Goal: Transaction & Acquisition: Subscribe to service/newsletter

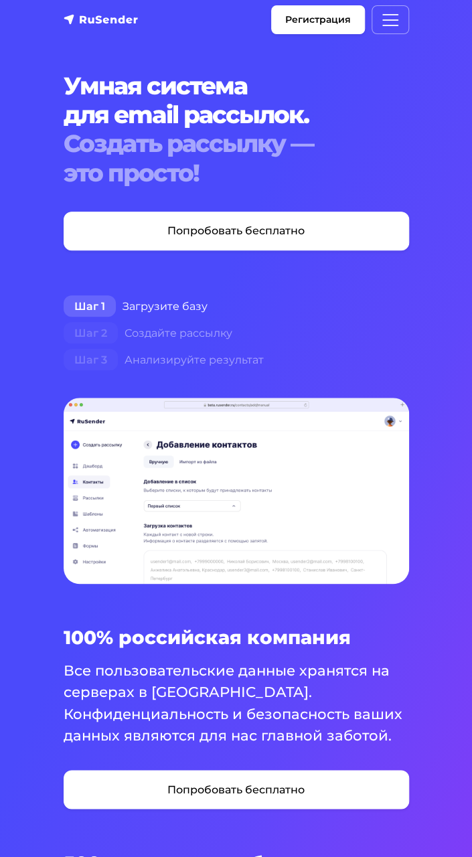
click at [74, 19] on img "navbar" at bounding box center [101, 19] width 75 height 13
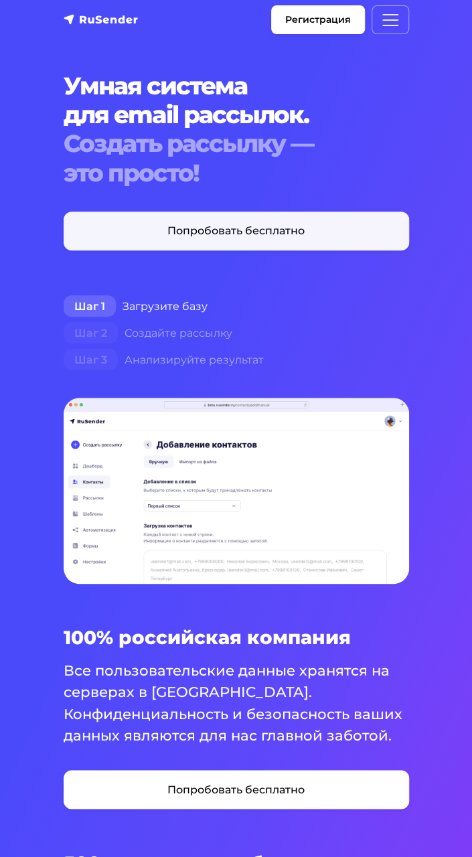
click at [343, 246] on link "Попробовать бесплатно" at bounding box center [237, 231] width 346 height 39
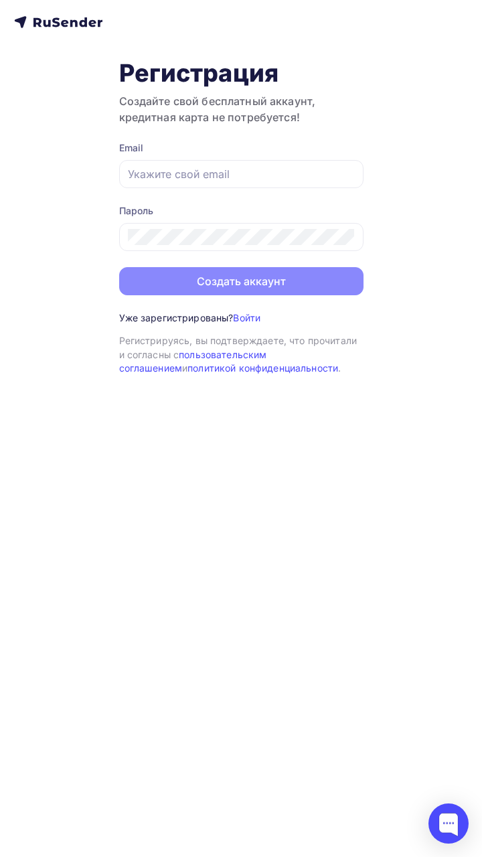
click at [74, 25] on icon at bounding box center [58, 22] width 88 height 16
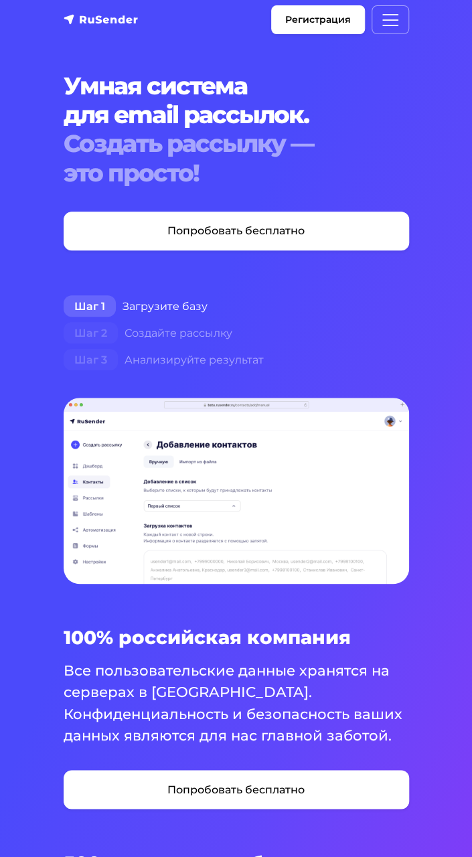
click at [399, 100] on h1 "Умная система для email рассылок. Создать рассылку — это просто!" at bounding box center [237, 130] width 346 height 116
click at [390, 25] on span "Меню" at bounding box center [391, 20] width 20 height 20
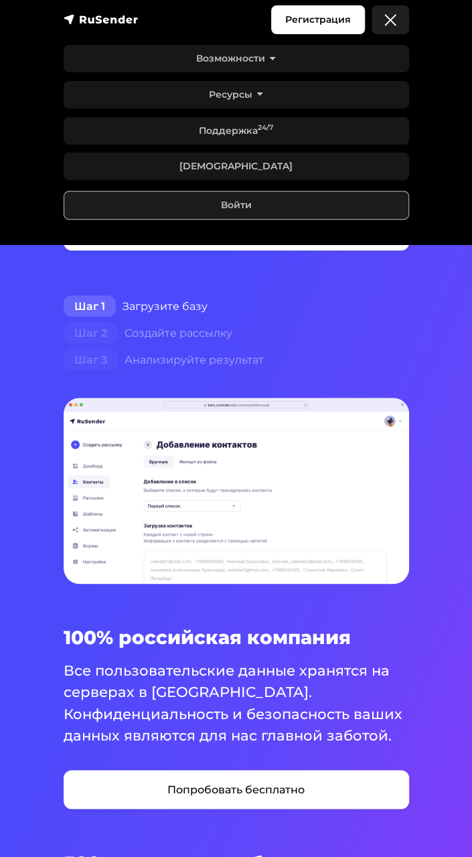
click at [363, 841] on div "100% российская компания Все пользовательские данные хранятся на серверах в Рос…" at bounding box center [237, 830] width 362 height 406
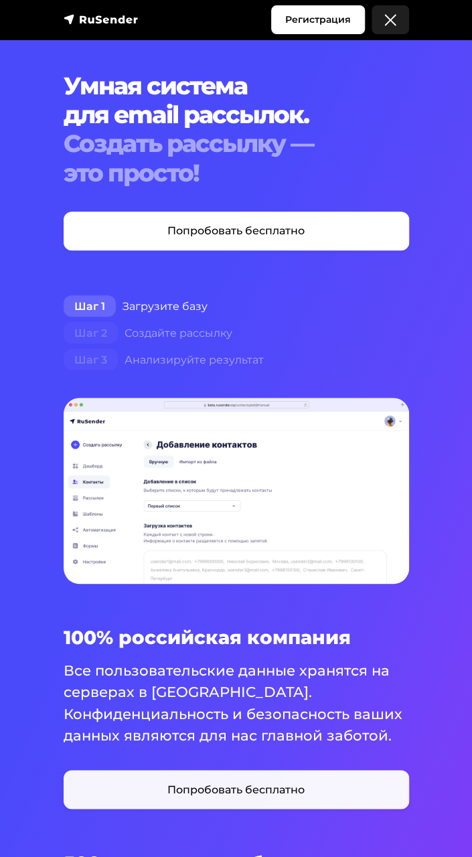
click at [334, 807] on link "Попробовать бесплатно" at bounding box center [237, 789] width 346 height 39
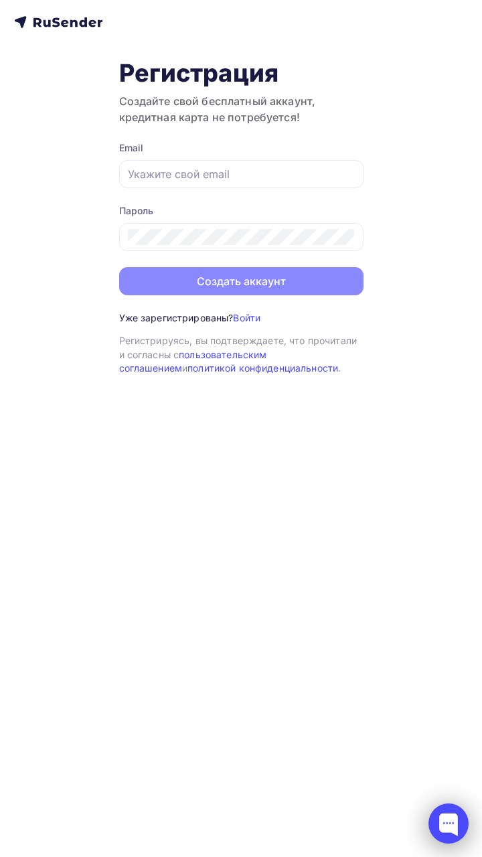
click at [439, 805] on div at bounding box center [449, 824] width 40 height 40
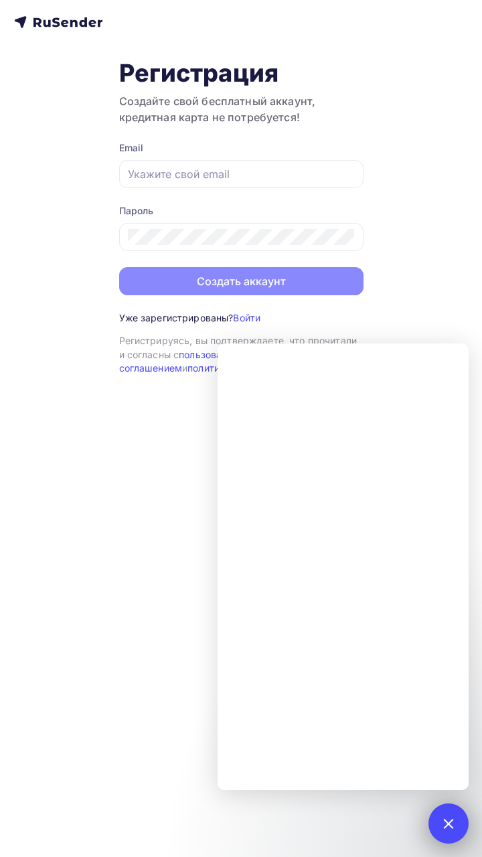
click at [429, 809] on div at bounding box center [449, 824] width 40 height 40
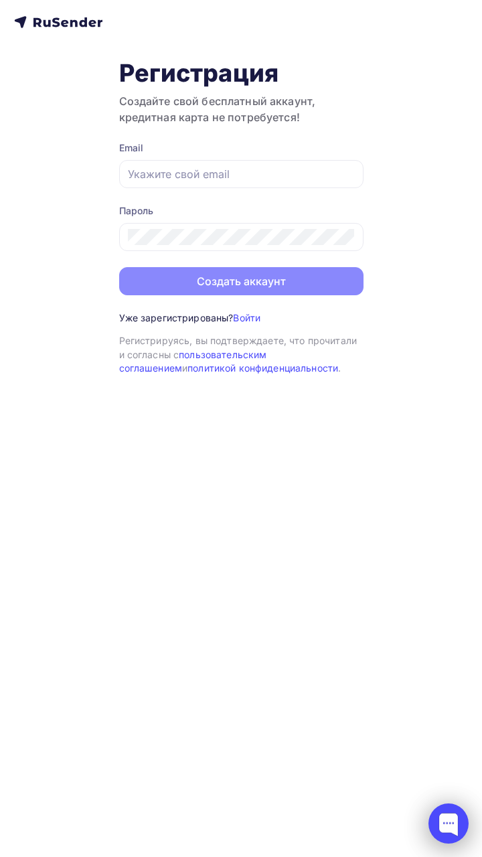
click at [448, 815] on div at bounding box center [449, 824] width 40 height 40
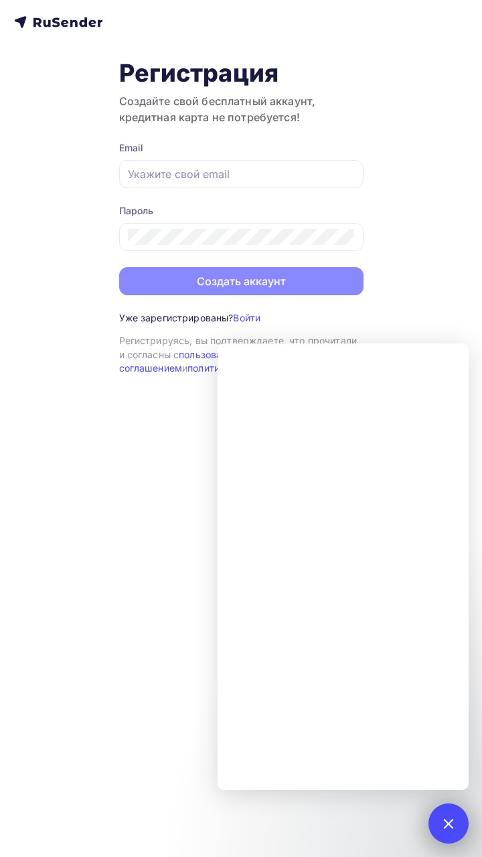
click at [450, 819] on div at bounding box center [448, 824] width 18 height 18
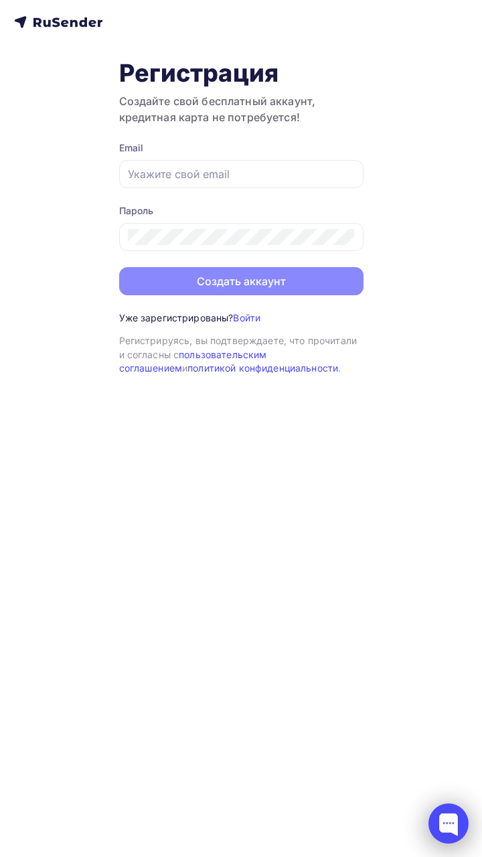
click at [432, 813] on div at bounding box center [449, 824] width 40 height 40
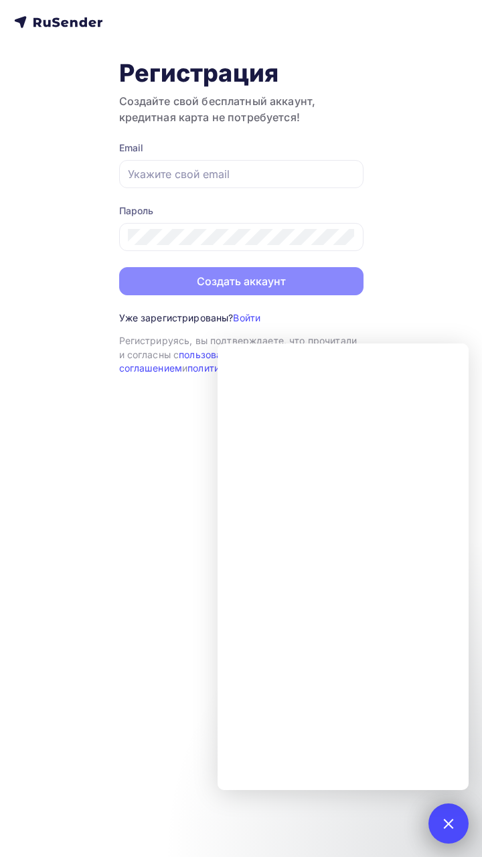
click at [443, 821] on div at bounding box center [448, 824] width 18 height 18
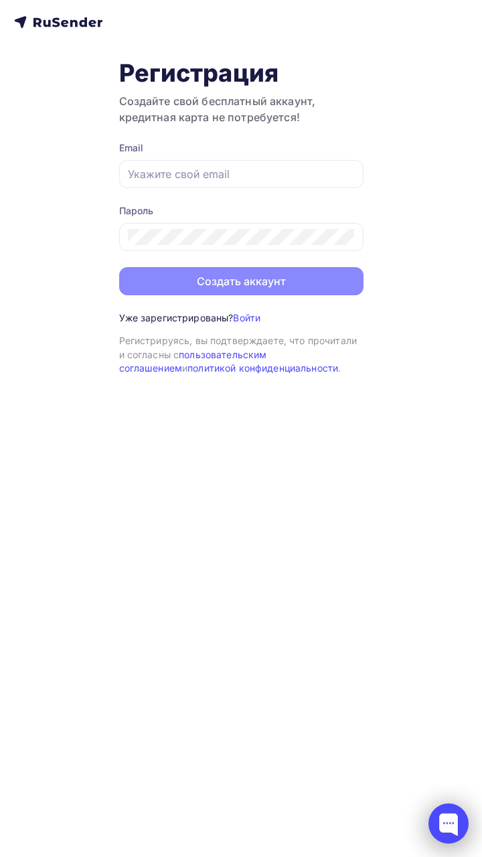
click at [453, 828] on div at bounding box center [449, 824] width 40 height 40
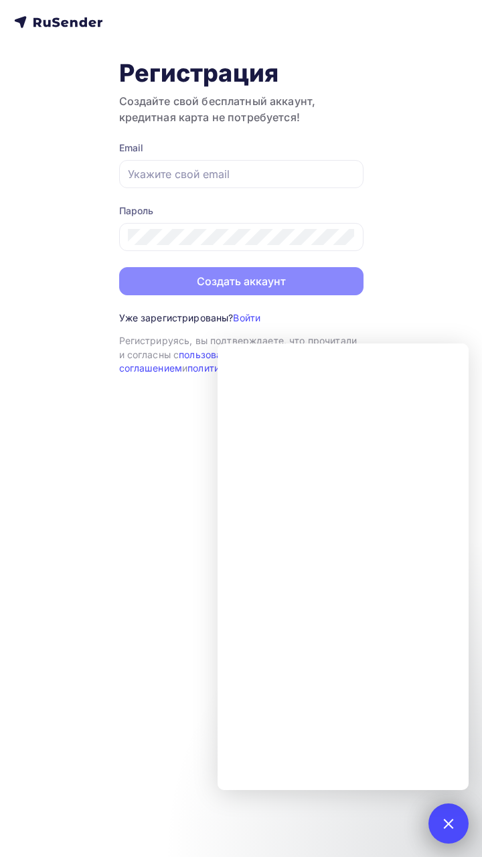
click at [456, 819] on div at bounding box center [449, 824] width 40 height 40
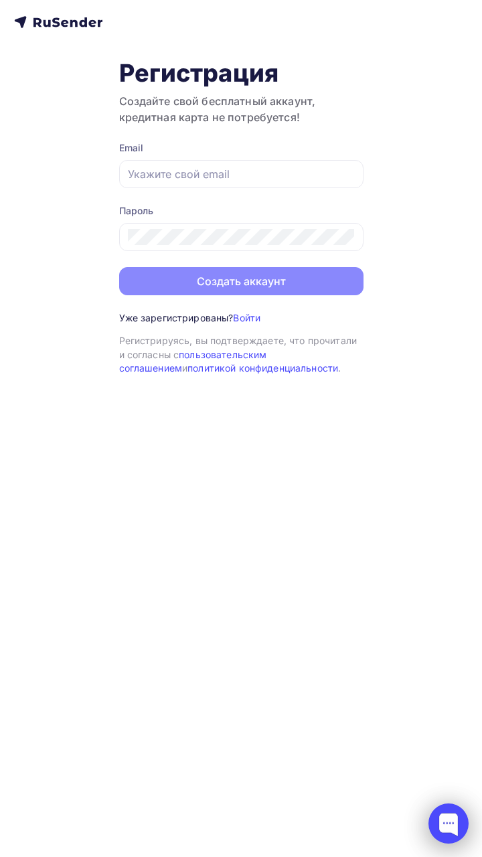
click at [448, 817] on div at bounding box center [449, 824] width 40 height 40
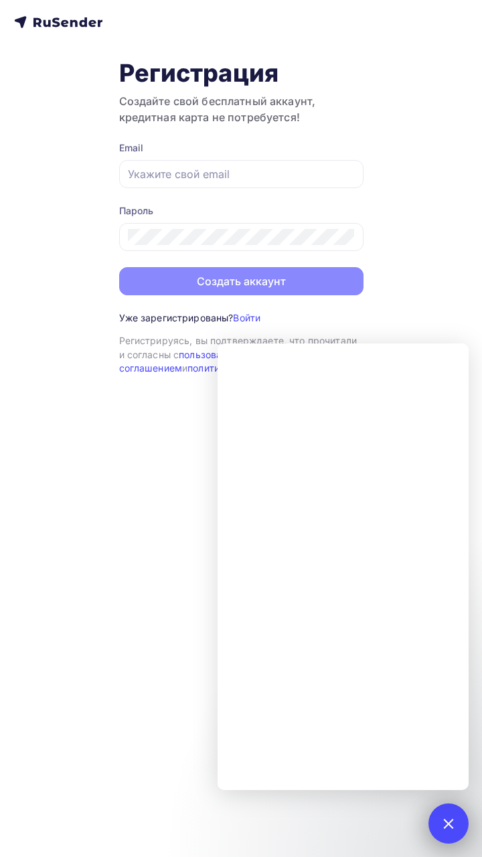
click at [445, 815] on div at bounding box center [449, 824] width 40 height 40
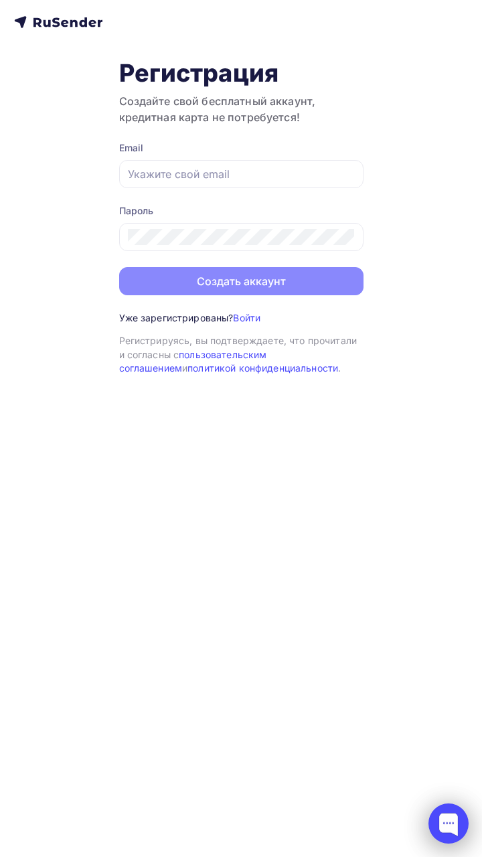
click at [442, 830] on div at bounding box center [449, 824] width 40 height 40
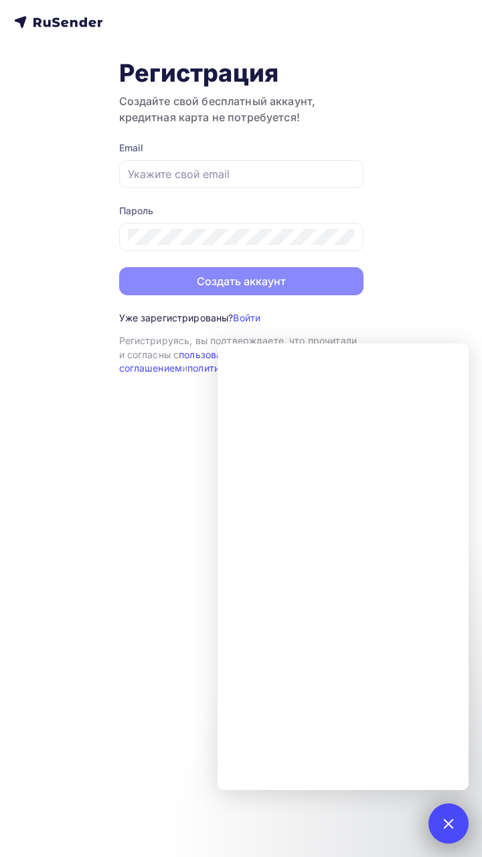
click at [451, 821] on div at bounding box center [448, 824] width 18 height 18
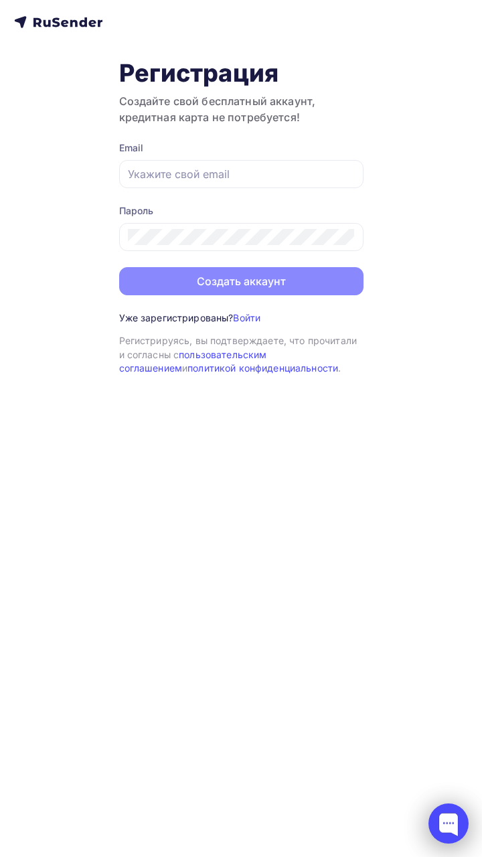
click at [441, 823] on div at bounding box center [449, 824] width 40 height 40
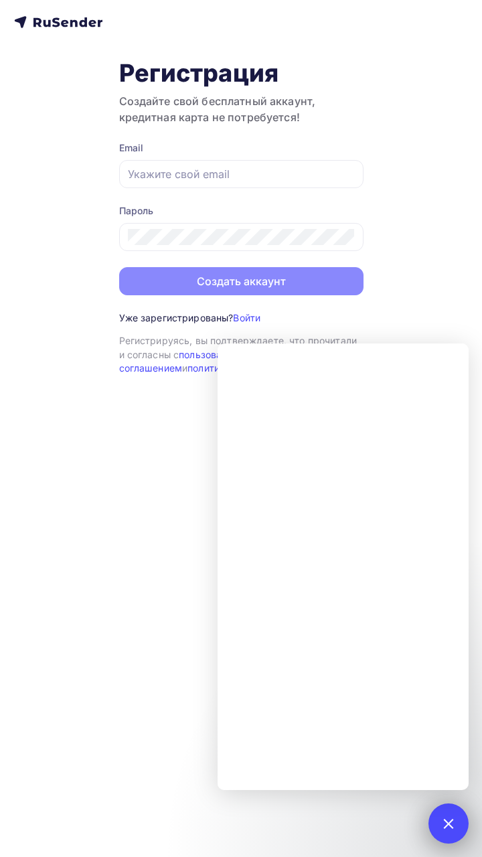
click at [448, 829] on div at bounding box center [448, 824] width 18 height 18
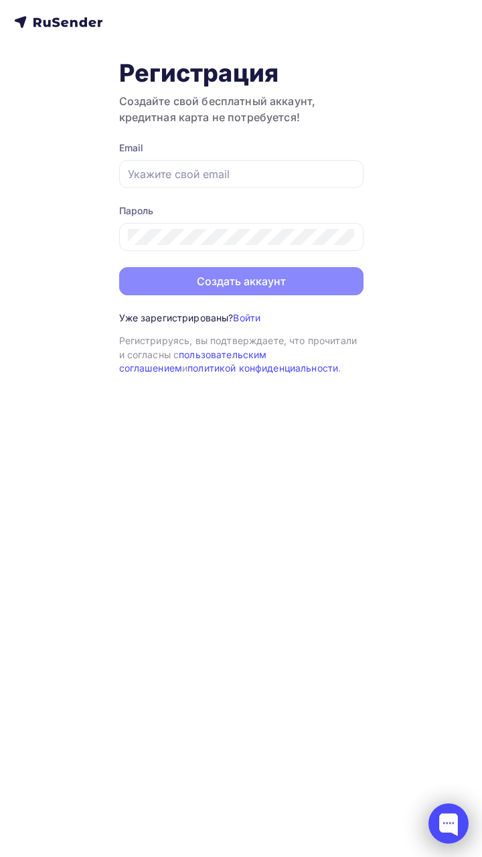
click at [454, 813] on div at bounding box center [449, 824] width 40 height 40
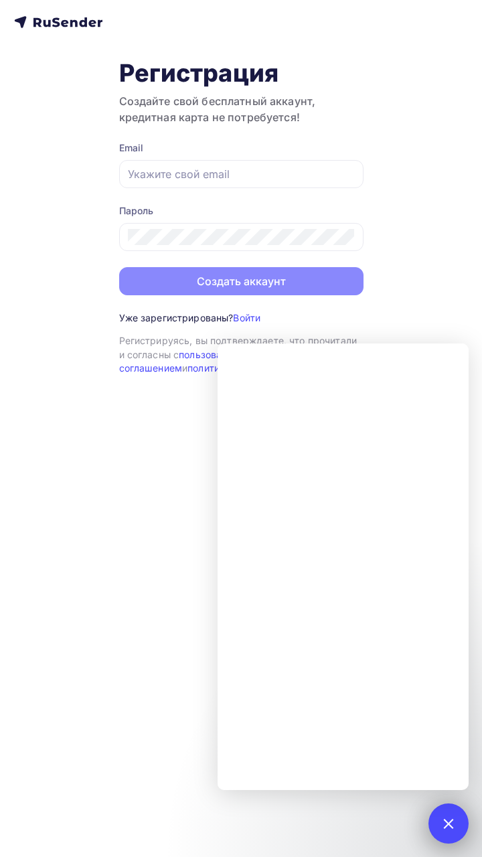
click at [453, 829] on div at bounding box center [448, 824] width 18 height 18
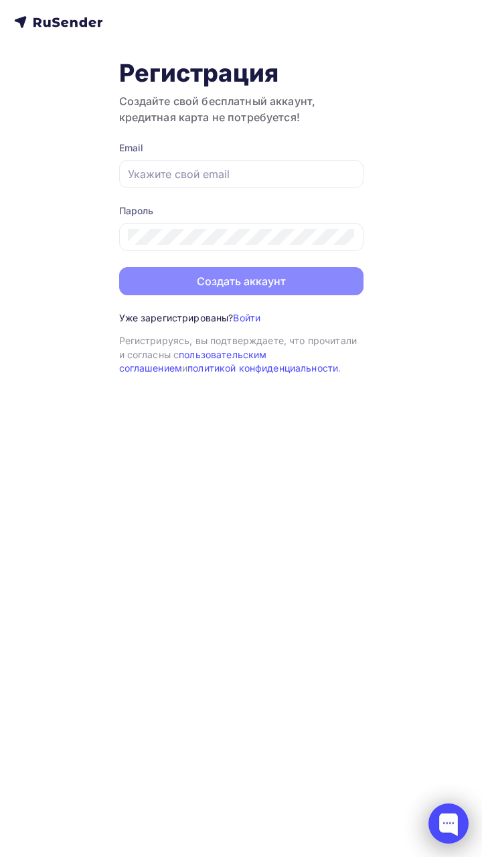
click at [447, 829] on div at bounding box center [449, 824] width 40 height 40
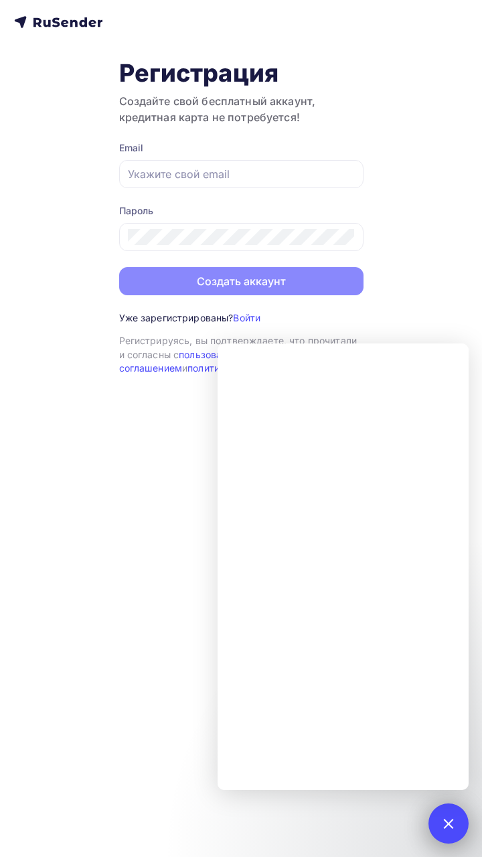
click at [453, 823] on div at bounding box center [448, 824] width 18 height 18
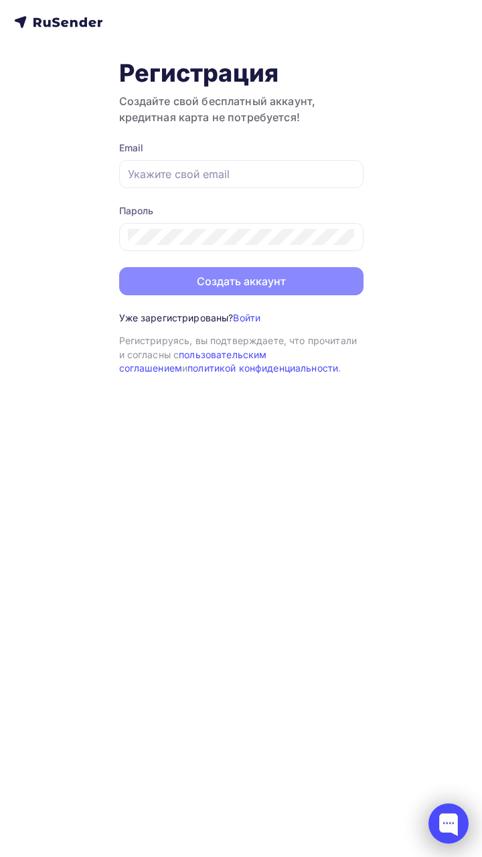
click at [450, 819] on div at bounding box center [449, 824] width 40 height 40
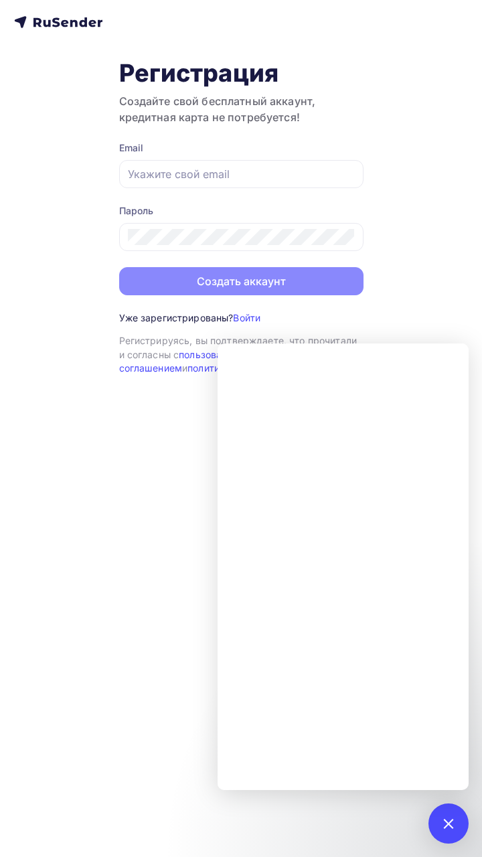
click at [20, 25] on icon at bounding box center [58, 22] width 88 height 16
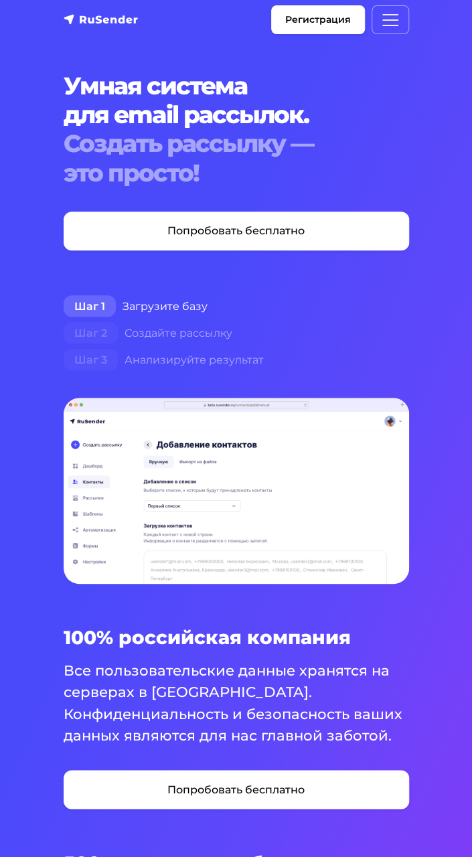
click at [71, 23] on img "navbar" at bounding box center [101, 19] width 75 height 13
click at [71, 20] on img "navbar" at bounding box center [101, 19] width 75 height 13
click at [70, 20] on img "navbar" at bounding box center [101, 19] width 75 height 13
click at [393, 11] on span "Меню" at bounding box center [391, 20] width 20 height 20
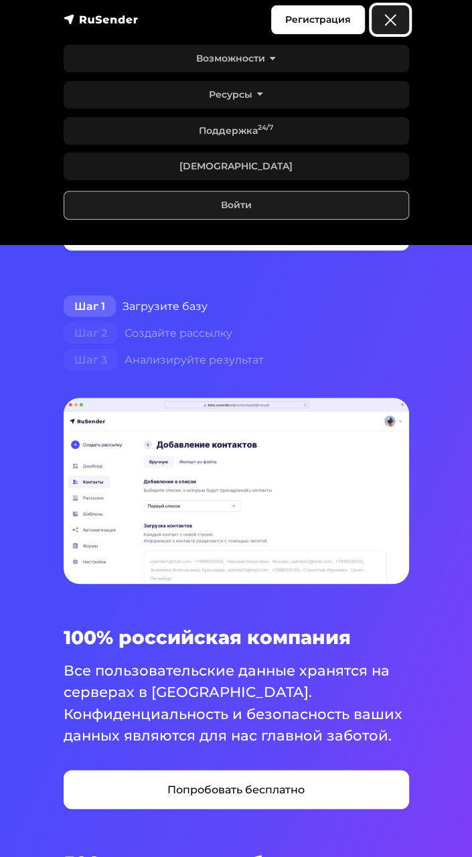
click at [391, 25] on span "Меню" at bounding box center [391, 20] width 20 height 20
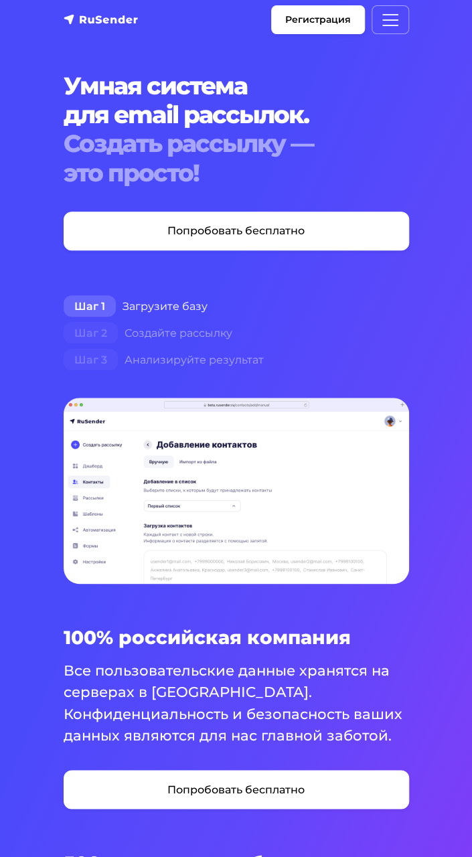
click at [437, 811] on section "Умная система для email рассылок. Создать рассылку — это просто! Попробовать бе…" at bounding box center [236, 543] width 472 height 1087
click at [431, 820] on section "Умная система для email рассылок. Создать рассылку — это просто! Попробовать бе…" at bounding box center [236, 543] width 472 height 1087
click at [435, 803] on section "Умная система для email рассылок. Создать рассылку — это просто! Попробовать бе…" at bounding box center [236, 543] width 472 height 1087
click at [404, 403] on img at bounding box center [237, 491] width 346 height 187
click at [89, 312] on span "Шаг 1" at bounding box center [90, 305] width 52 height 21
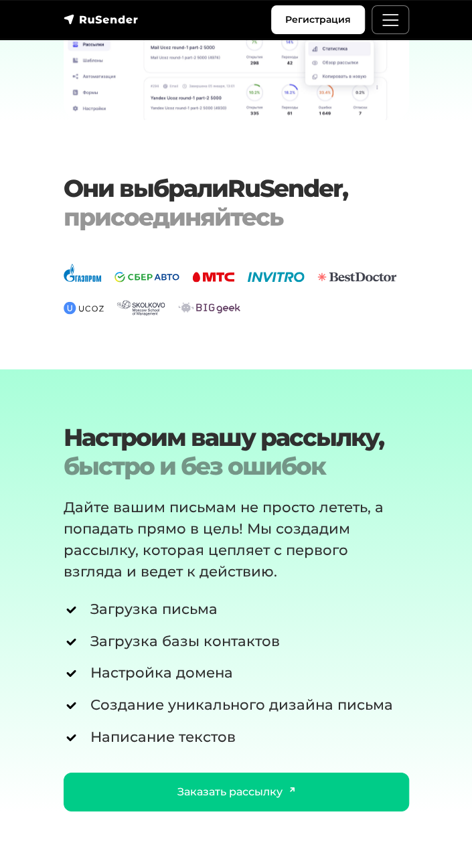
scroll to position [3425, 0]
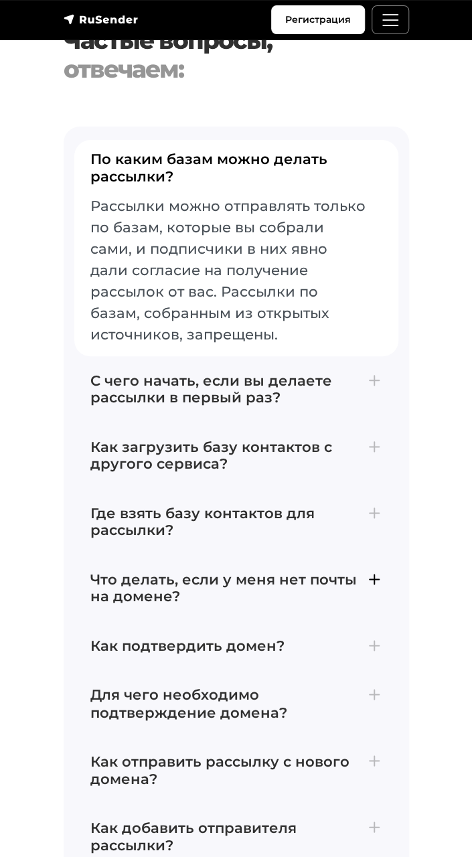
click at [334, 571] on h4 "Что делать, если у меня нет почты на домене?" at bounding box center [236, 588] width 292 height 34
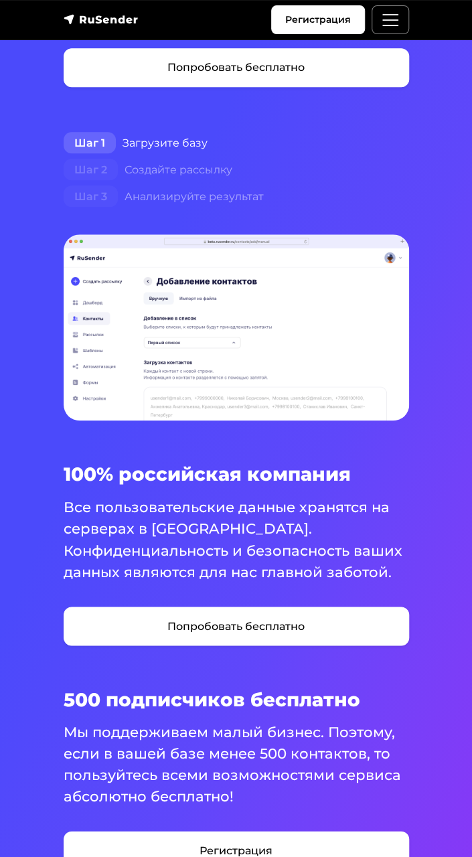
scroll to position [0, 0]
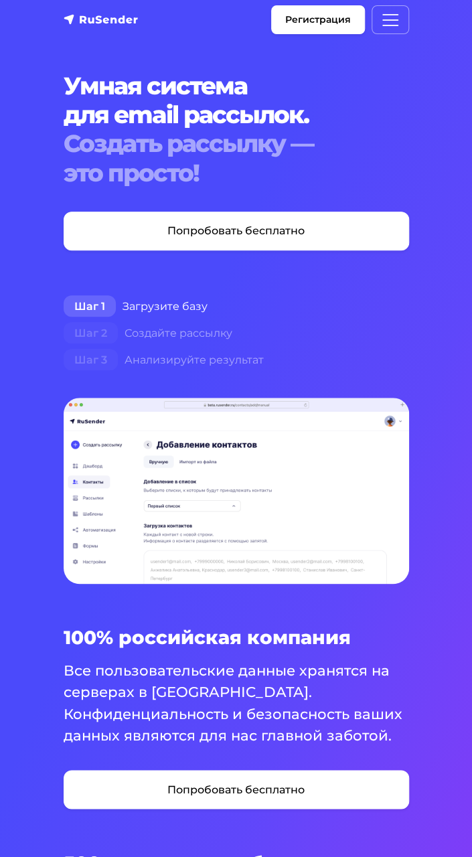
click at [469, 15] on nav "Регистрация Возможности Конструктор писем [PERSON_NAME] подписки A/B–тестирован…" at bounding box center [236, 20] width 472 height 40
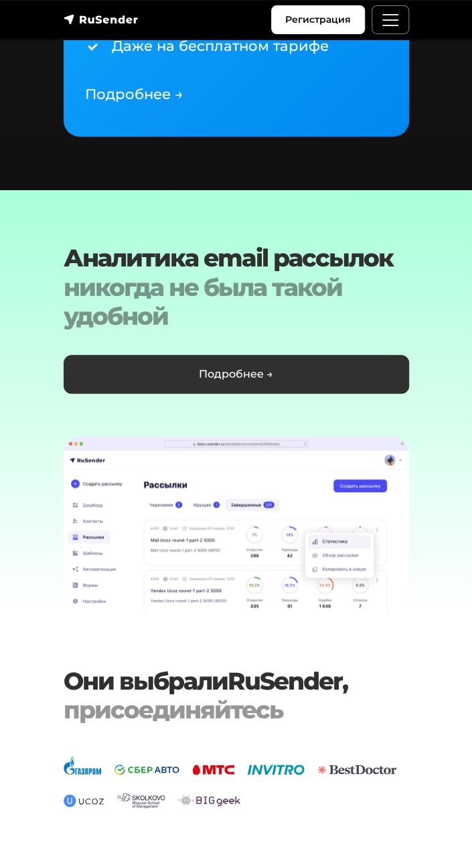
scroll to position [2924, 0]
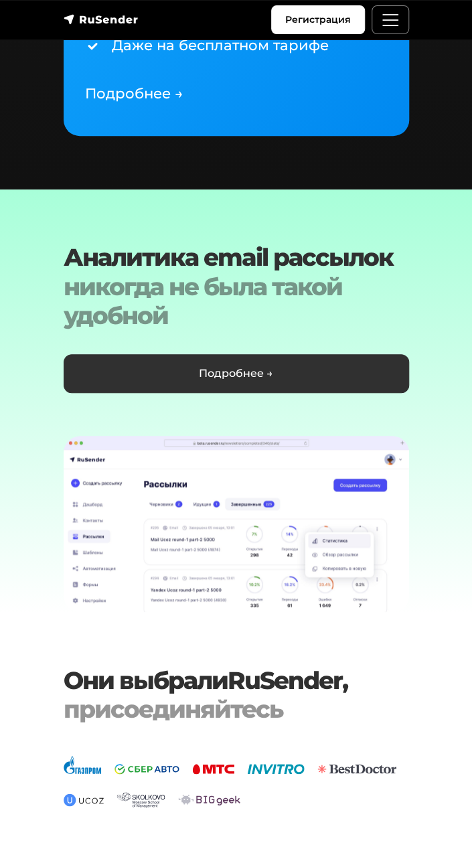
click at [382, 26] on span "Меню" at bounding box center [391, 20] width 20 height 20
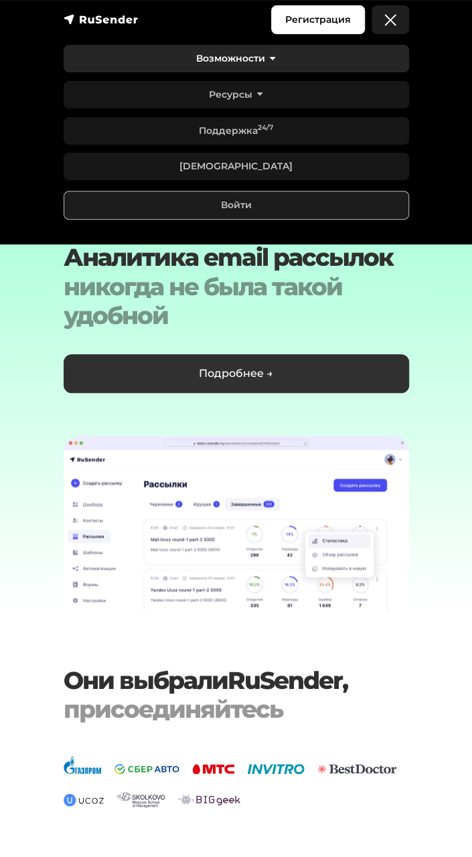
click at [177, 64] on link "Возможности" at bounding box center [237, 58] width 346 height 27
click at [133, 58] on link "Возможности" at bounding box center [237, 58] width 346 height 27
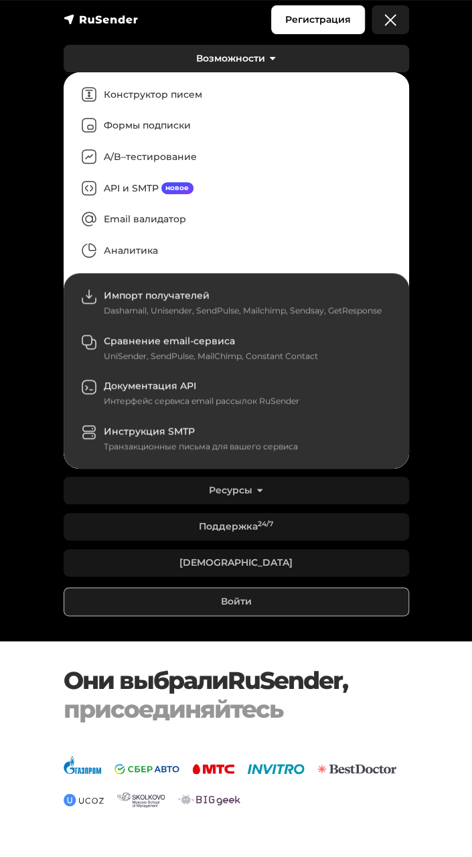
click at [147, 54] on link "Возможности" at bounding box center [237, 58] width 346 height 27
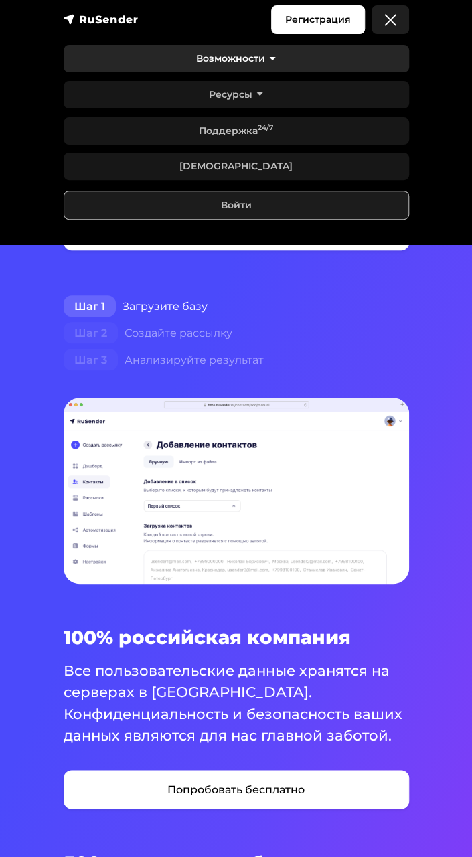
scroll to position [0, 0]
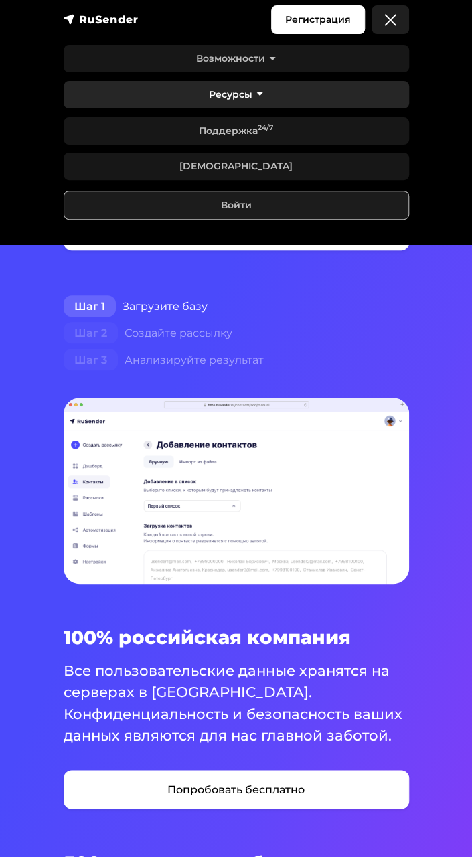
click at [139, 102] on link "Ресурсы" at bounding box center [237, 94] width 346 height 27
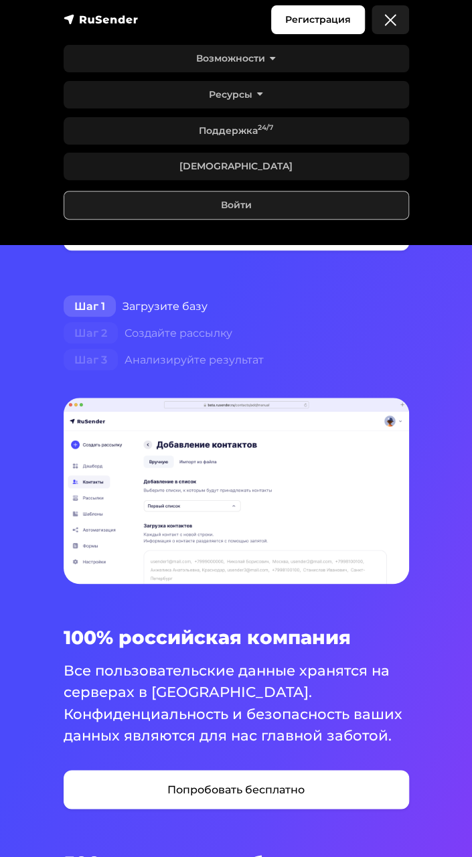
click at [387, 25] on span "Меню" at bounding box center [391, 20] width 20 height 20
